Goal: Transaction & Acquisition: Purchase product/service

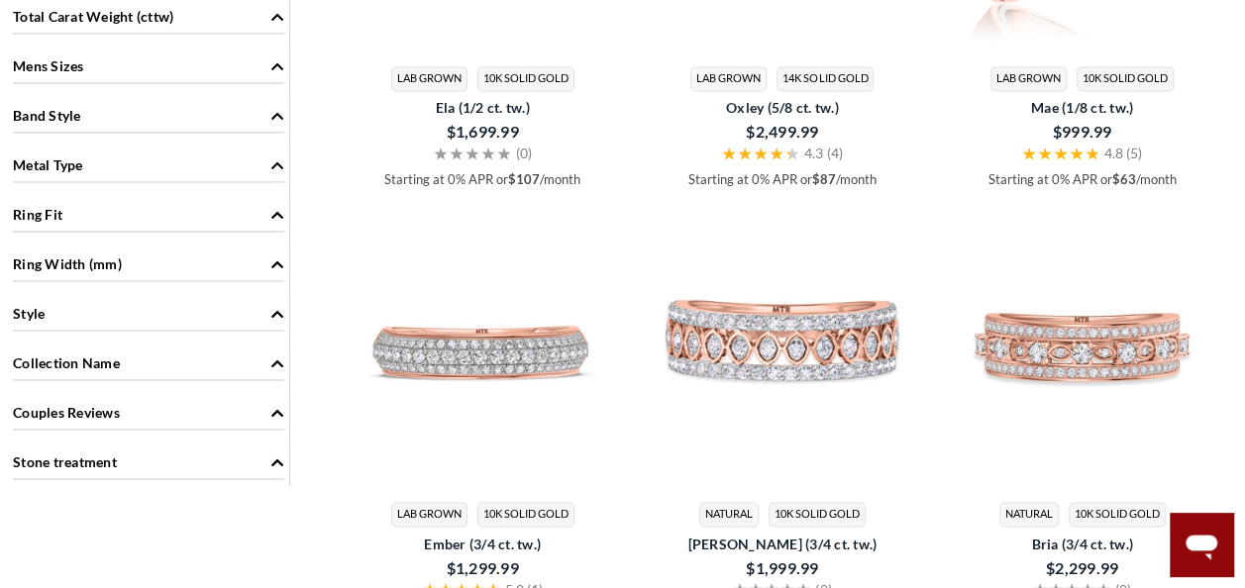
scroll to position [1347, 0]
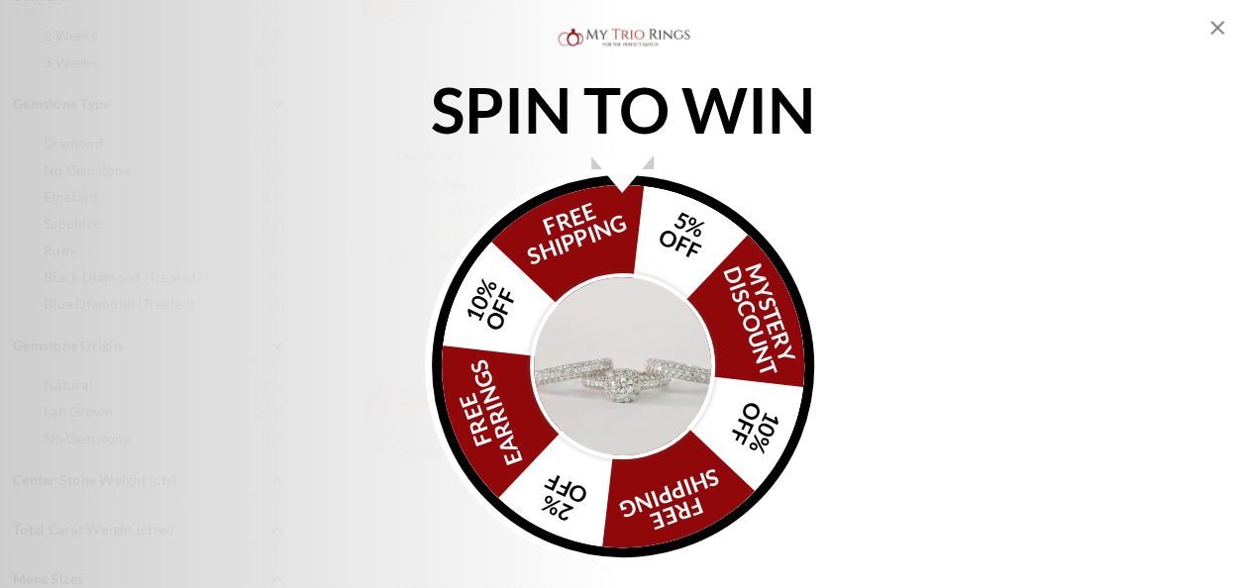
scroll to position [792, 0]
click at [1210, 28] on icon "Close popup" at bounding box center [1217, 28] width 24 height 24
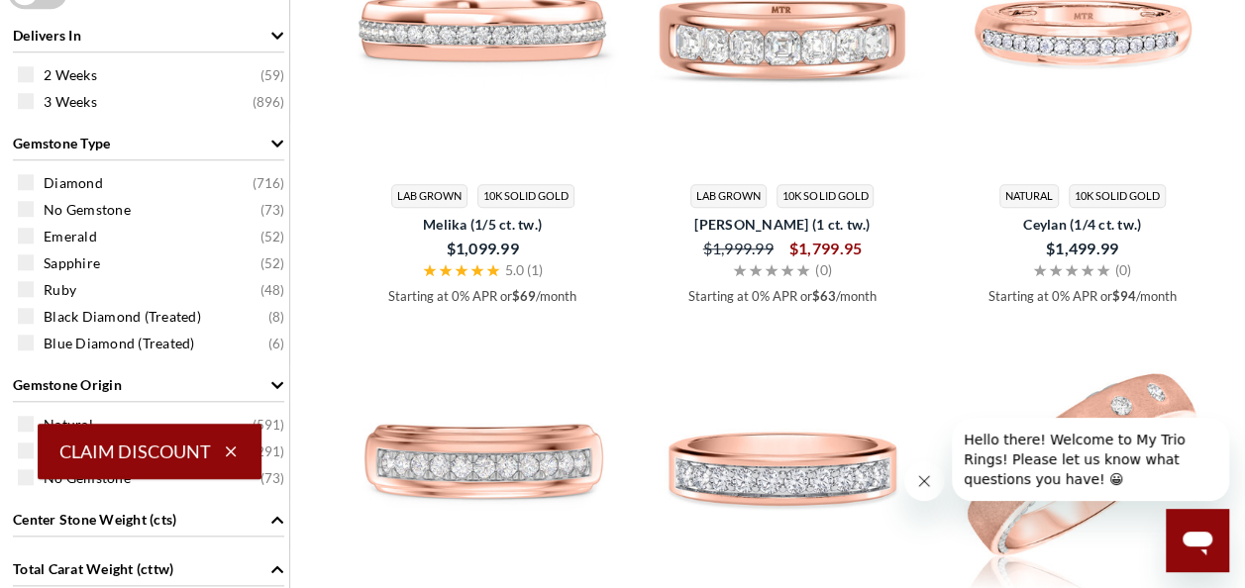
click at [932, 489] on button "Close message from company" at bounding box center [924, 481] width 40 height 40
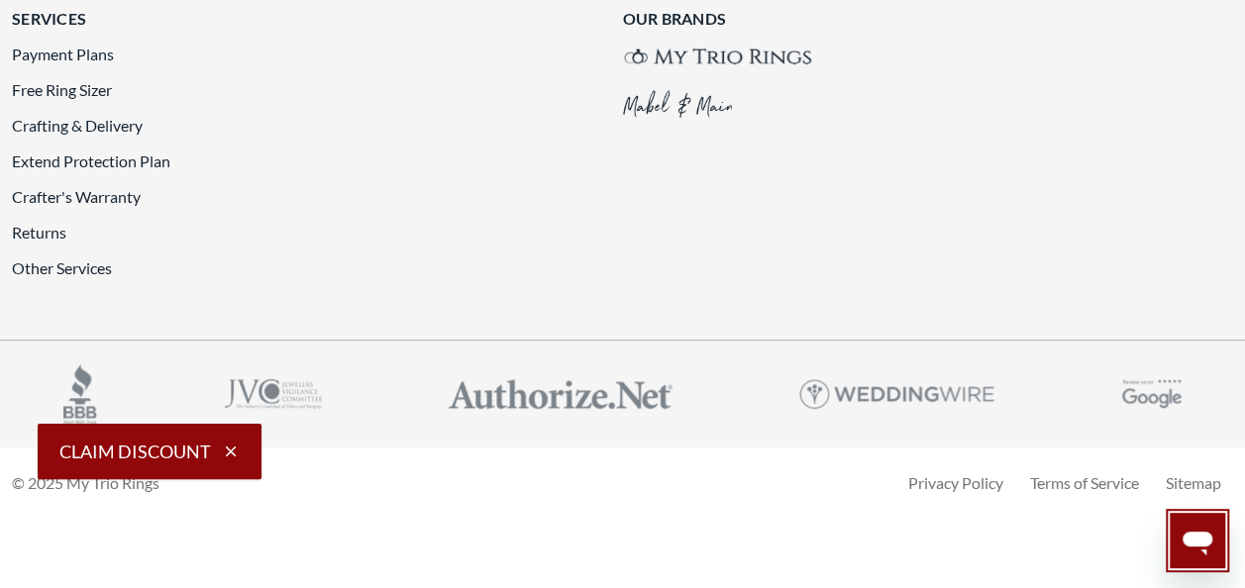
scroll to position [4357, 0]
